Goal: Task Accomplishment & Management: Manage account settings

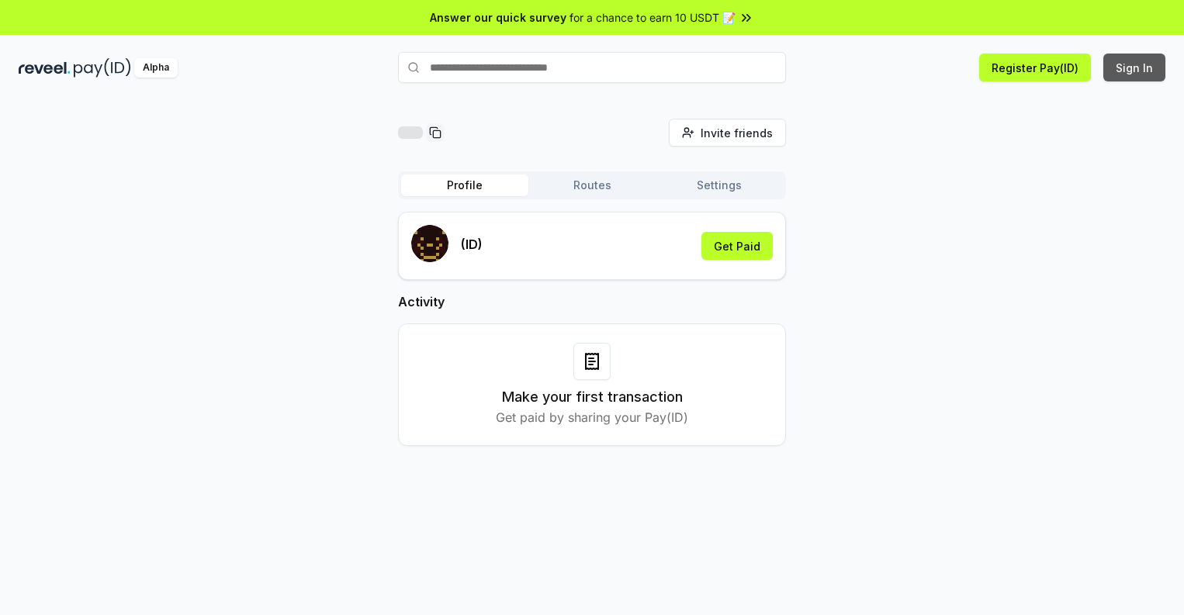
click at [1135, 67] on button "Sign In" at bounding box center [1134, 68] width 62 height 28
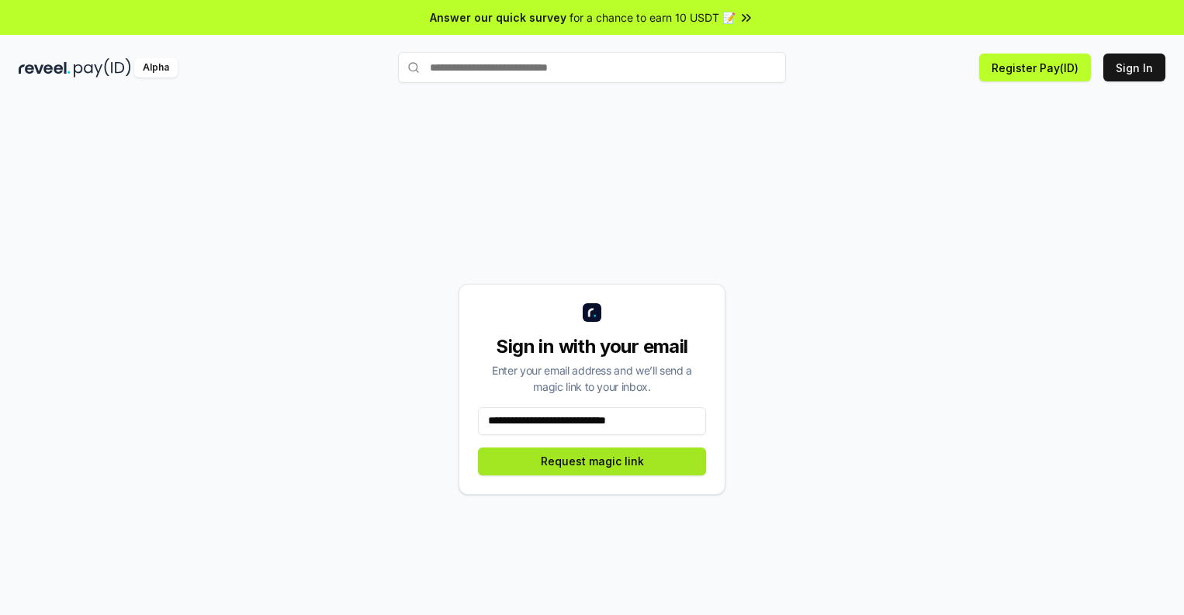
type input "**********"
click at [592, 461] on button "Request magic link" at bounding box center [592, 462] width 228 height 28
